Goal: Transaction & Acquisition: Purchase product/service

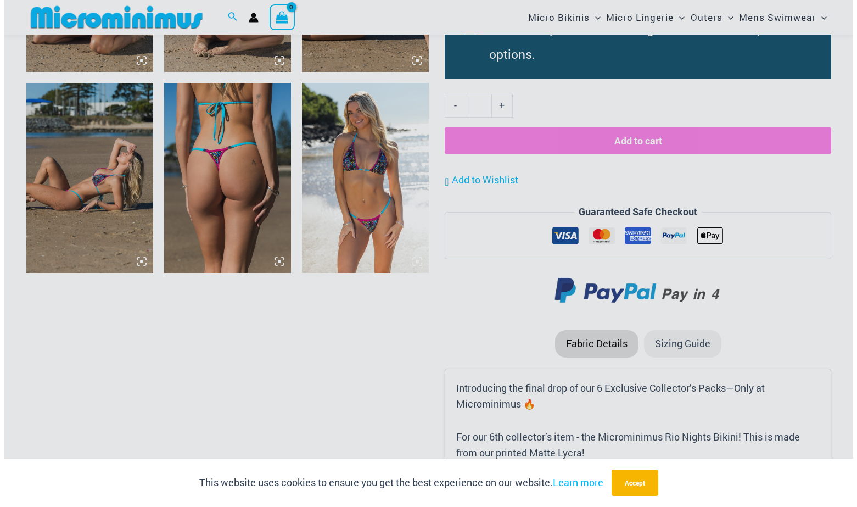
scroll to position [1043, 0]
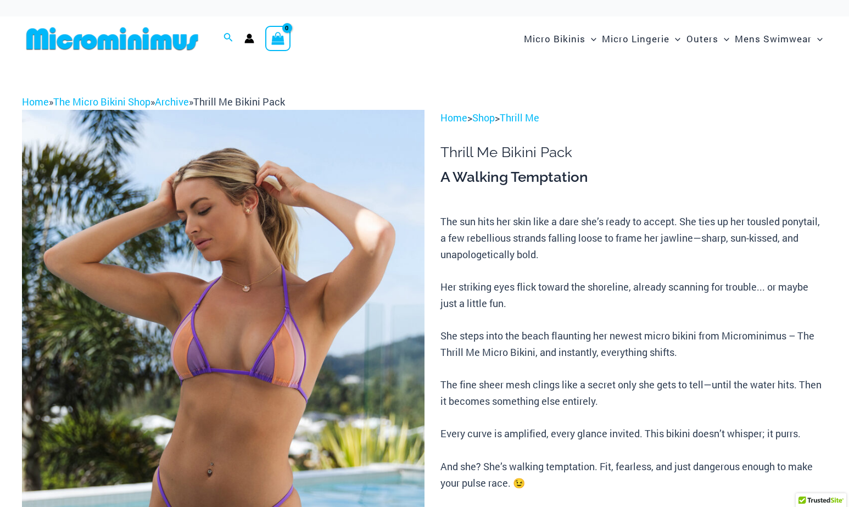
click at [575, 259] on p "The sun hits her skin like a dare she’s ready to accept. She ties up her tousle…" at bounding box center [633, 369] width 387 height 310
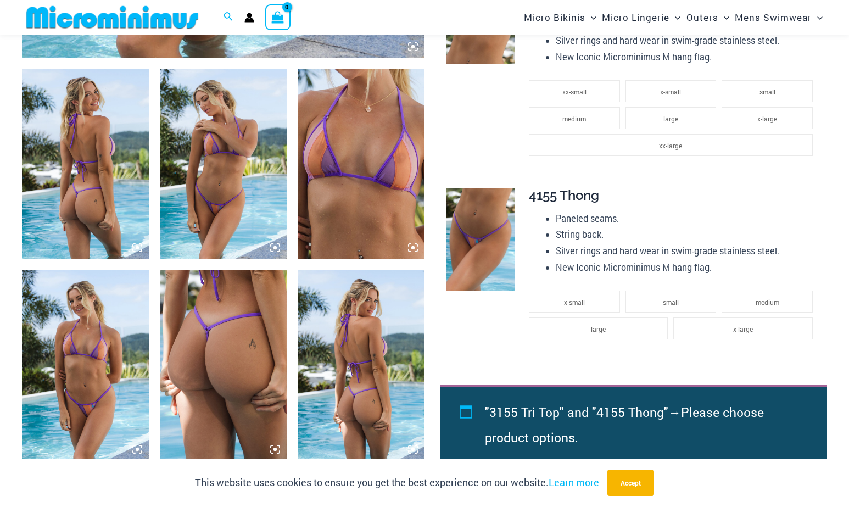
scroll to position [650, 0]
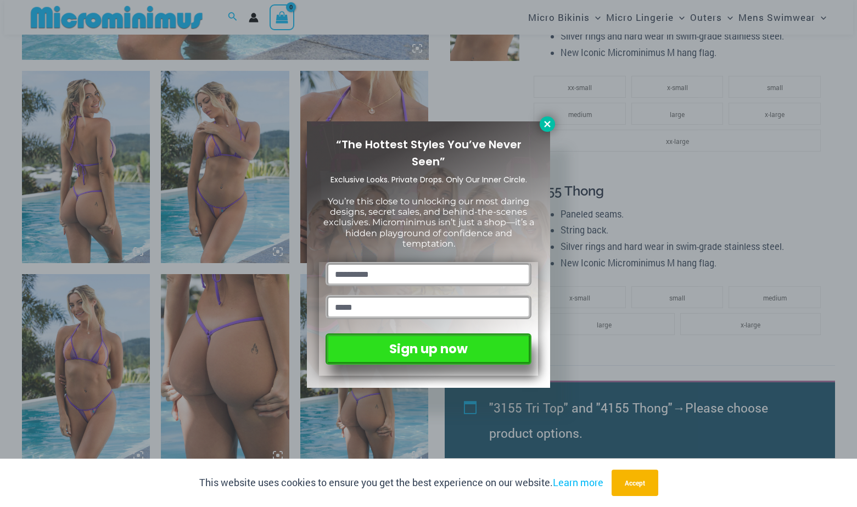
click at [547, 121] on icon at bounding box center [548, 124] width 10 height 10
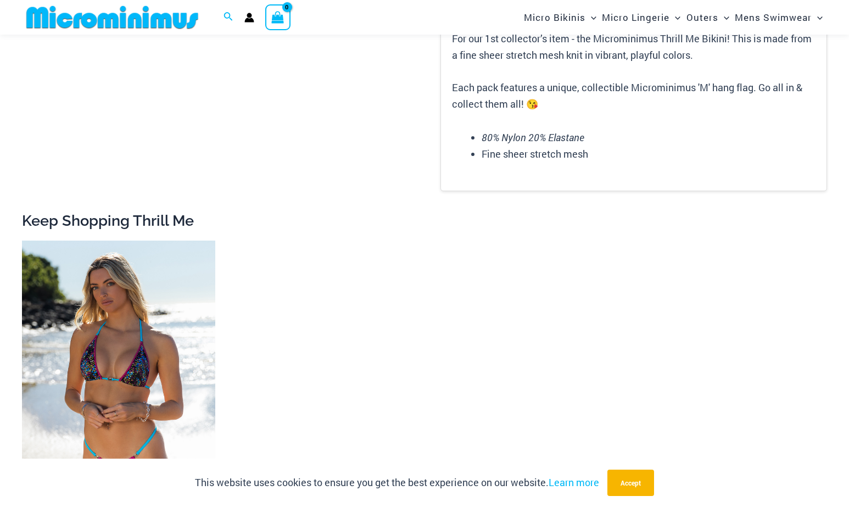
scroll to position [1529, 0]
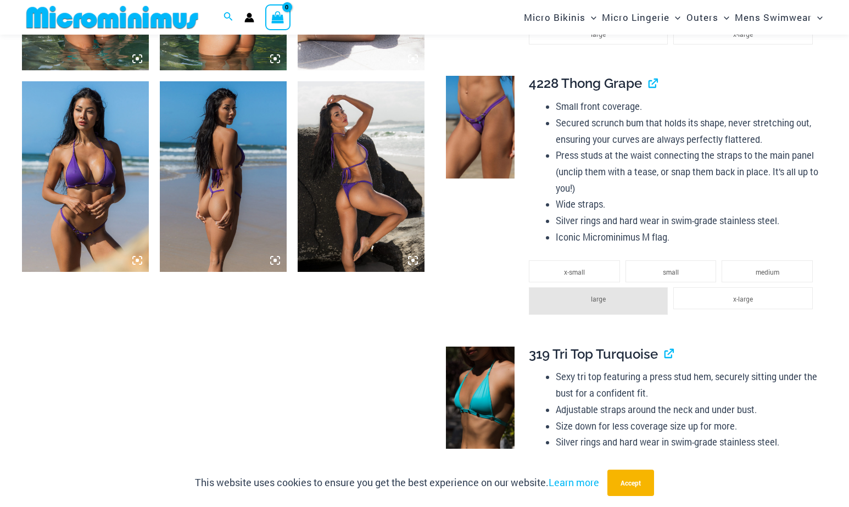
scroll to position [815, 0]
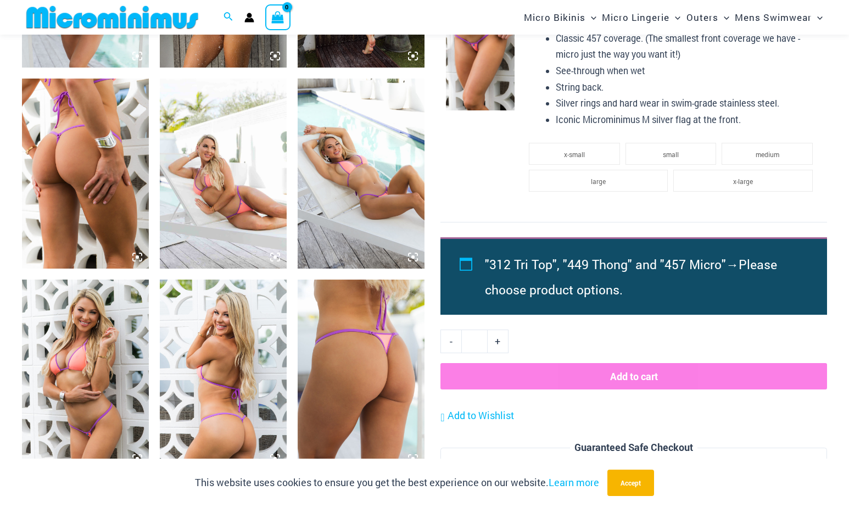
scroll to position [1144, 0]
